Goal: Communication & Community: Answer question/provide support

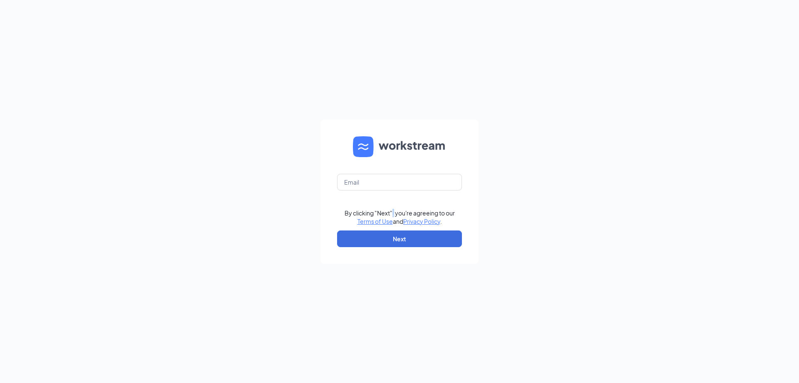
click at [393, 205] on form "By clicking "Next", you're agreeing to our Terms of Use and Privacy Policy . Ne…" at bounding box center [400, 192] width 158 height 144
click at [412, 186] on input "text" at bounding box center [399, 182] width 125 height 17
type input "lusk.amanda@yahoo.com"
click at [386, 234] on button "Next" at bounding box center [399, 238] width 125 height 17
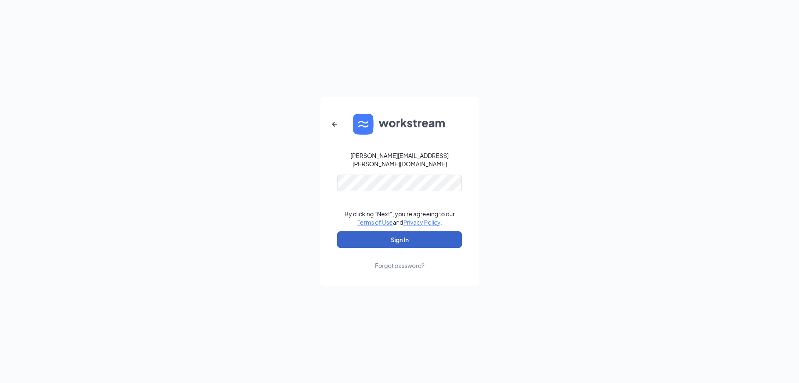
click at [425, 233] on button "Sign In" at bounding box center [399, 239] width 125 height 17
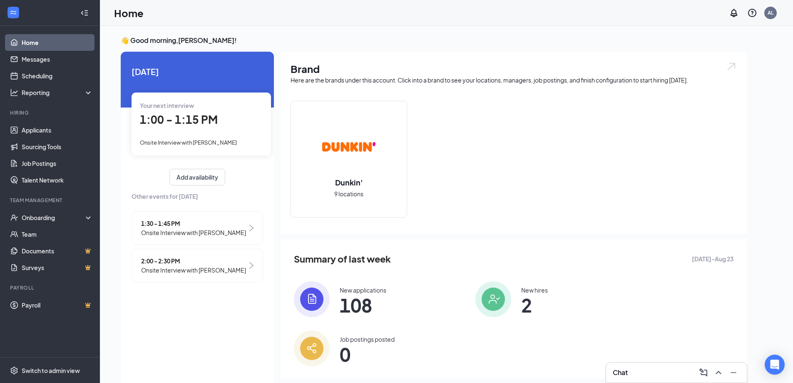
click at [644, 374] on div "Chat" at bounding box center [676, 372] width 127 height 13
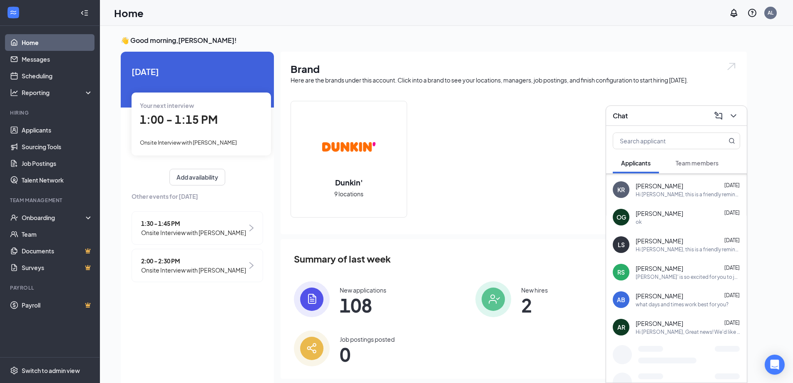
scroll to position [491, 0]
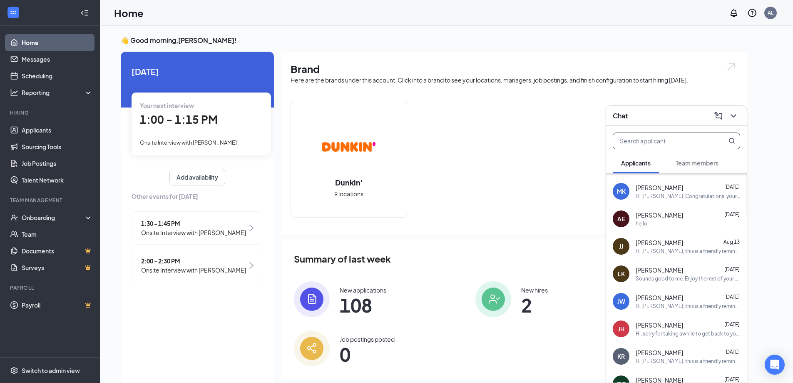
click at [672, 142] on input "text" at bounding box center [662, 141] width 99 height 16
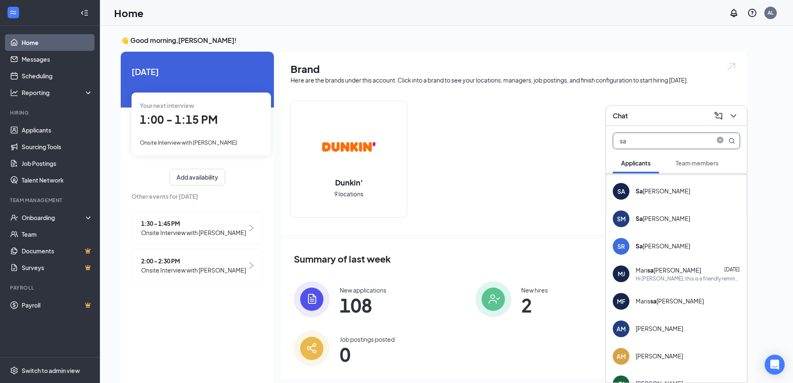
click at [657, 214] on div "Sa [PERSON_NAME]" at bounding box center [663, 218] width 55 height 8
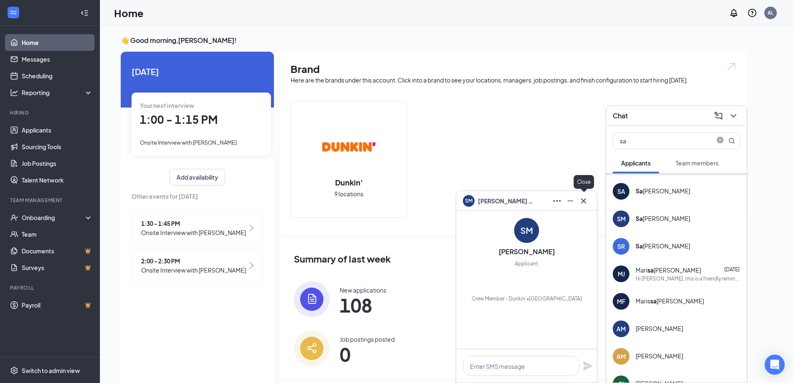
click at [588, 197] on icon "Cross" at bounding box center [584, 201] width 10 height 10
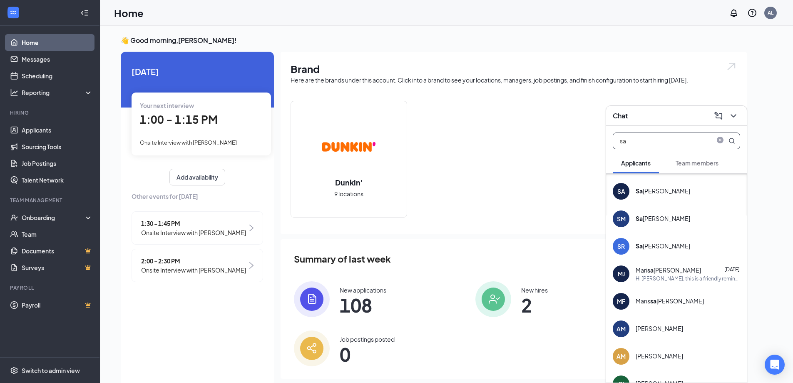
click at [637, 145] on input "sa" at bounding box center [662, 141] width 99 height 16
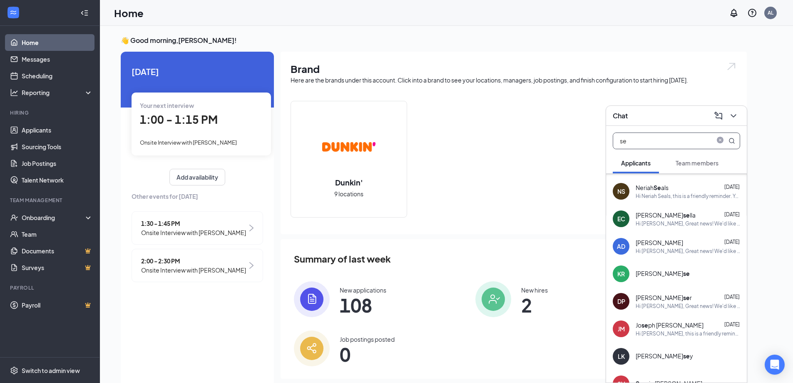
type input "s"
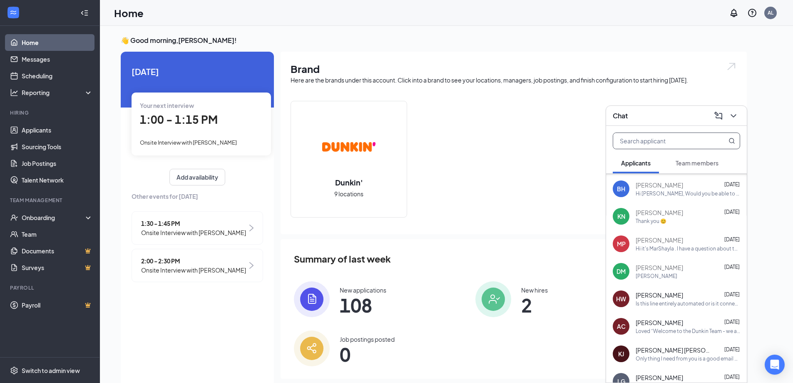
scroll to position [1374, 0]
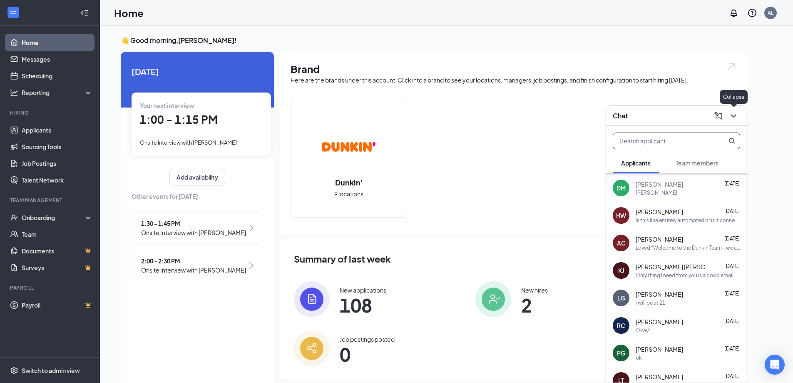
click at [730, 117] on icon "ChevronDown" at bounding box center [734, 116] width 10 height 10
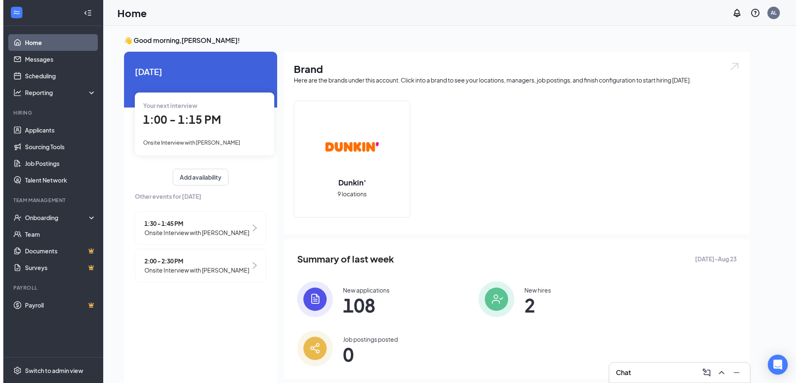
scroll to position [0, 0]
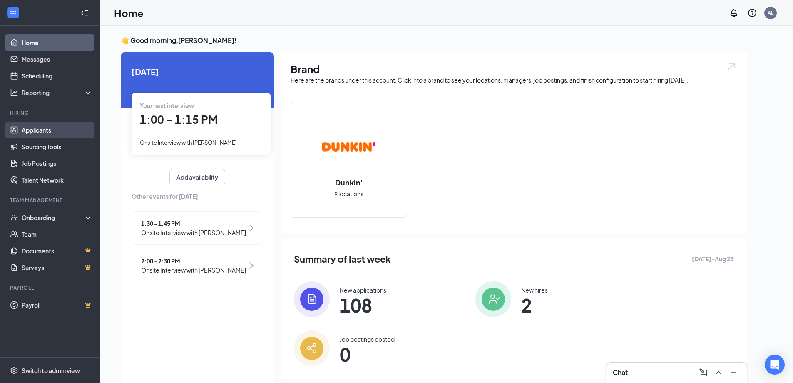
click at [34, 129] on link "Applicants" at bounding box center [57, 130] width 71 height 17
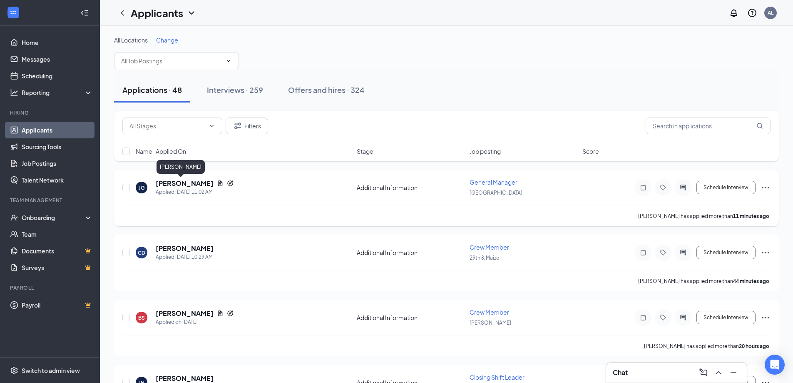
click at [180, 182] on h5 "[PERSON_NAME]" at bounding box center [185, 183] width 58 height 9
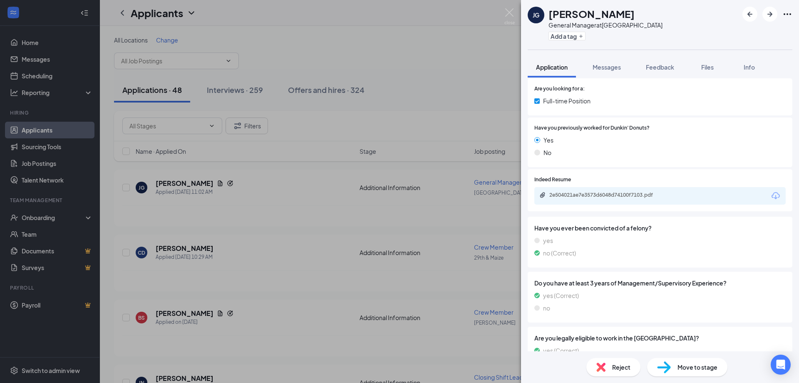
scroll to position [167, 0]
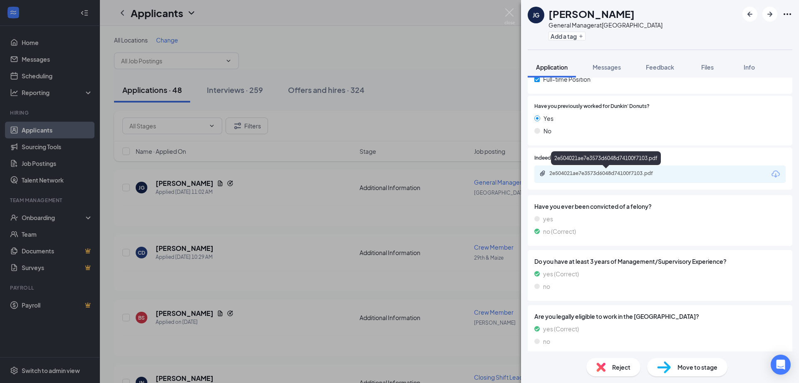
click at [587, 172] on div "2e504021ae7e3573d6048d74100f7103.pdf" at bounding box center [608, 173] width 117 height 7
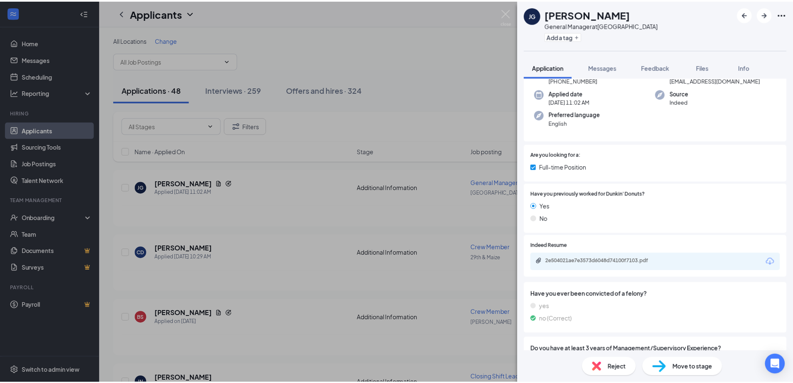
scroll to position [0, 0]
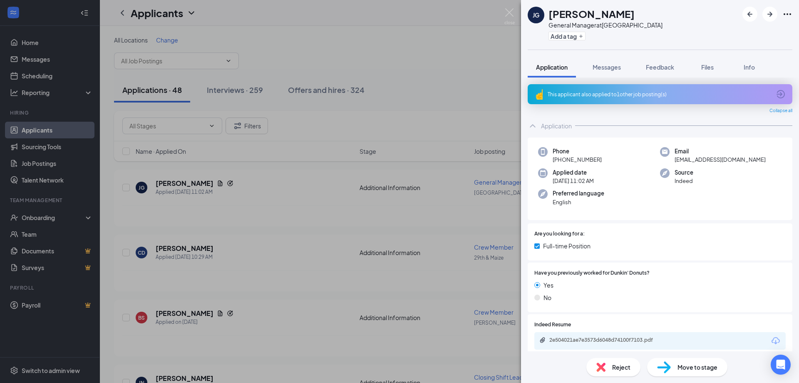
click at [627, 93] on div "This applicant also applied to 1 other job posting(s)" at bounding box center [659, 94] width 223 height 7
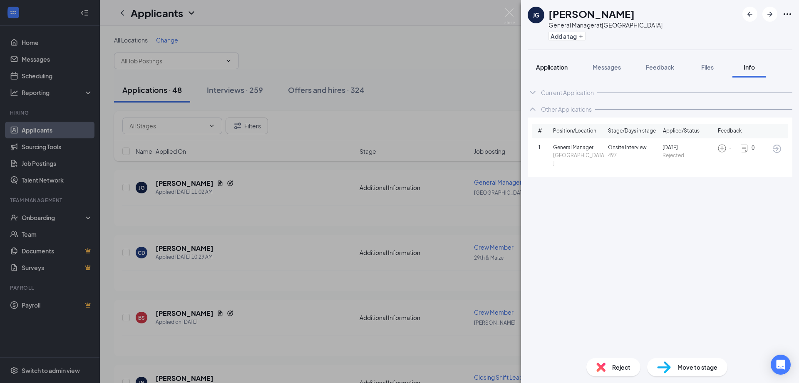
click at [557, 65] on span "Application" at bounding box center [552, 66] width 32 height 7
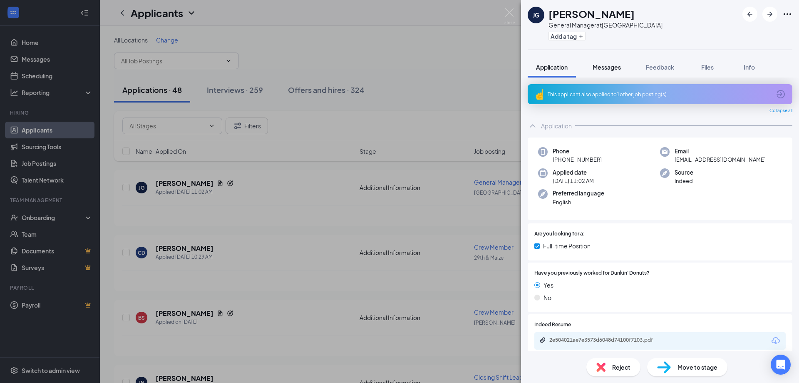
click at [605, 69] on span "Messages" at bounding box center [607, 66] width 28 height 7
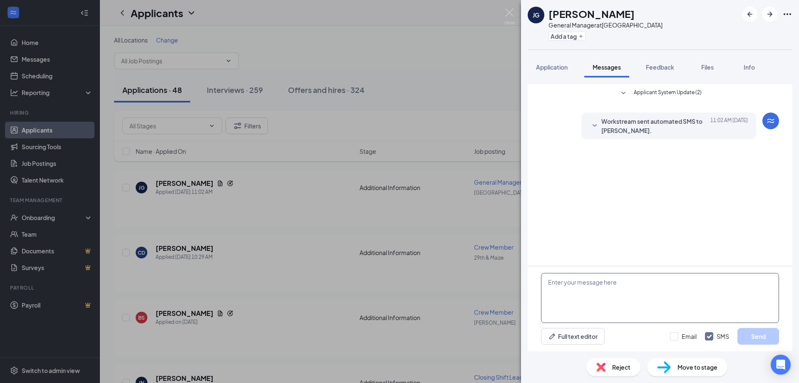
click at [639, 284] on textarea at bounding box center [660, 298] width 238 height 50
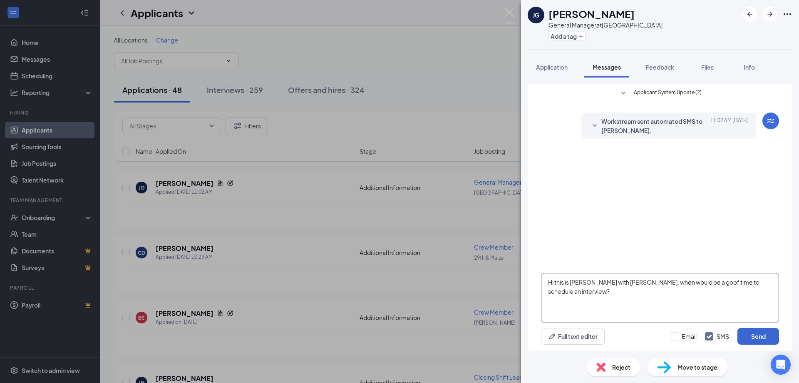
type textarea "Hi this is [PERSON_NAME] with [PERSON_NAME], when would be a goof time to sched…"
click at [760, 337] on button "Send" at bounding box center [759, 336] width 42 height 17
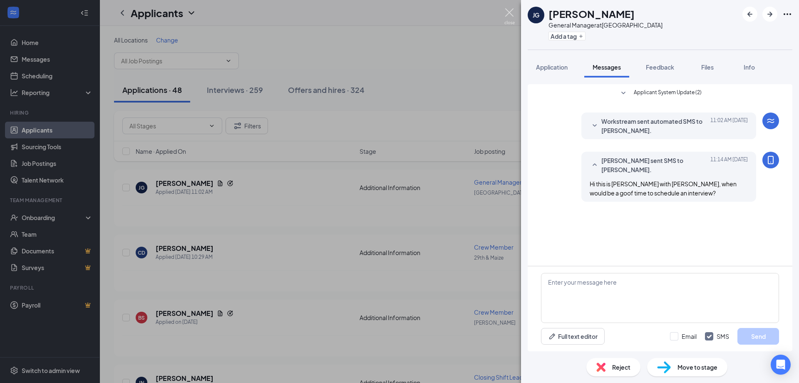
click at [510, 12] on img at bounding box center [510, 16] width 10 height 16
